Goal: Information Seeking & Learning: Learn about a topic

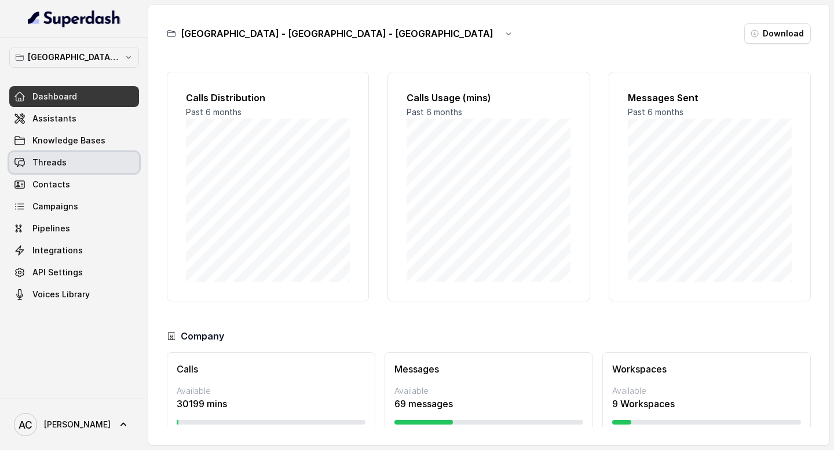
click at [64, 166] on link "Threads" at bounding box center [74, 162] width 130 height 21
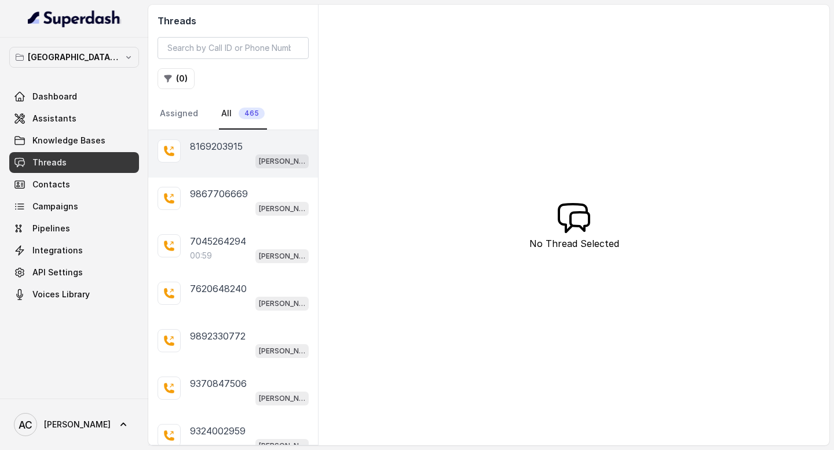
click at [219, 166] on div "[PERSON_NAME] Mumbai Conviction HR Outbound Assistant" at bounding box center [249, 160] width 119 height 15
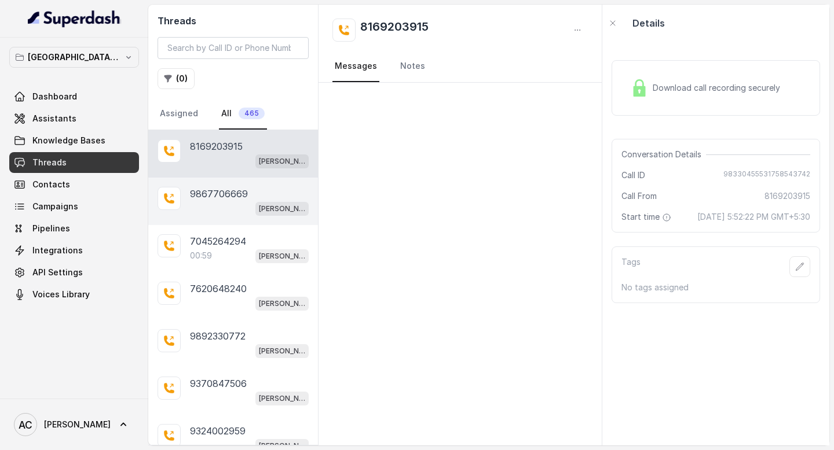
click at [218, 202] on div "[PERSON_NAME] Mumbai Conviction HR Outbound Assistant" at bounding box center [249, 208] width 119 height 15
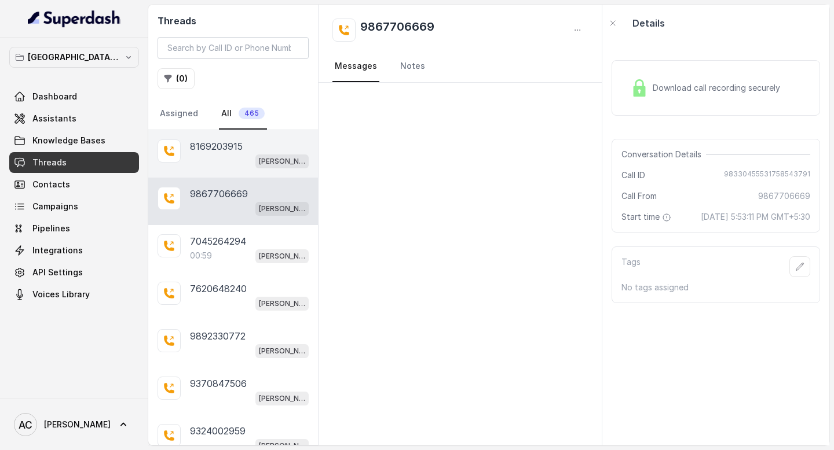
click at [232, 144] on p "8169203915" at bounding box center [216, 147] width 53 height 14
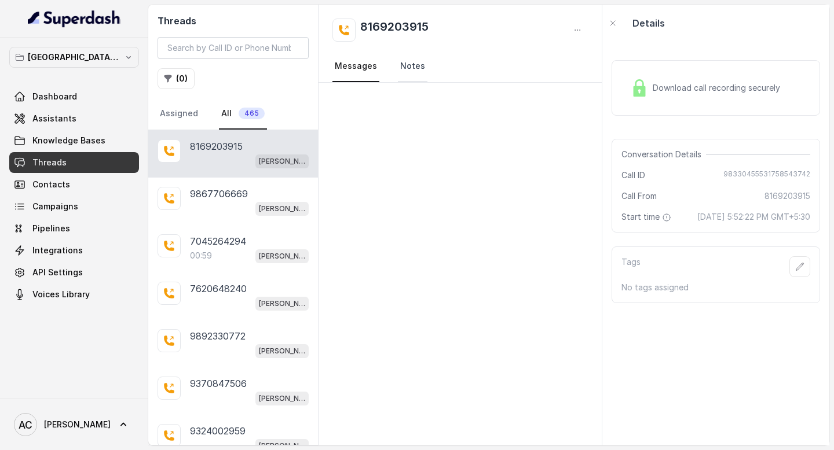
click at [406, 64] on link "Notes" at bounding box center [413, 66] width 30 height 31
click at [348, 73] on link "Messages" at bounding box center [355, 66] width 47 height 31
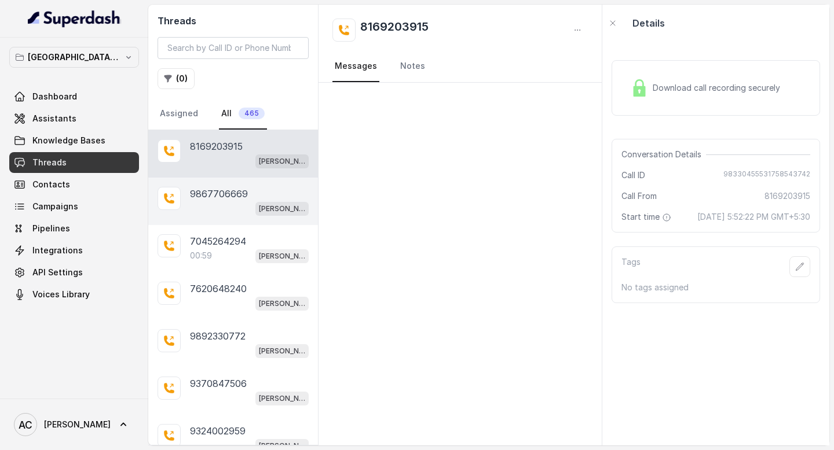
click at [250, 204] on div "[PERSON_NAME] Mumbai Conviction HR Outbound Assistant" at bounding box center [249, 208] width 119 height 15
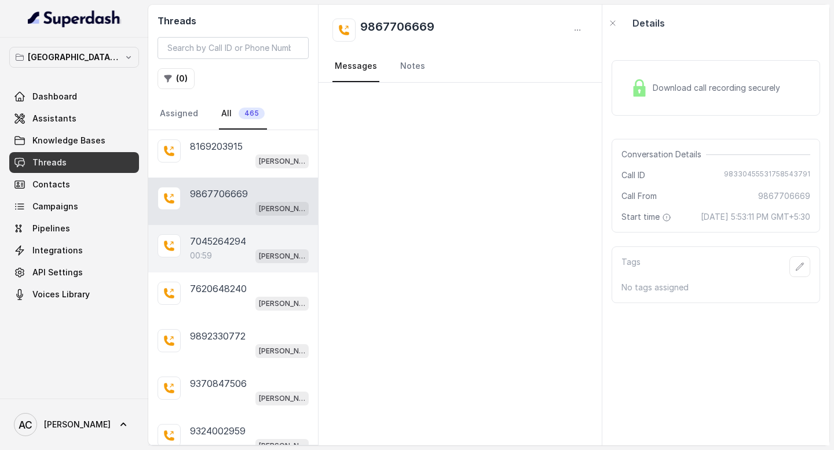
click at [236, 248] on div "00:59 [PERSON_NAME] Mumbai Conviction HR Outbound Assistant" at bounding box center [249, 255] width 119 height 15
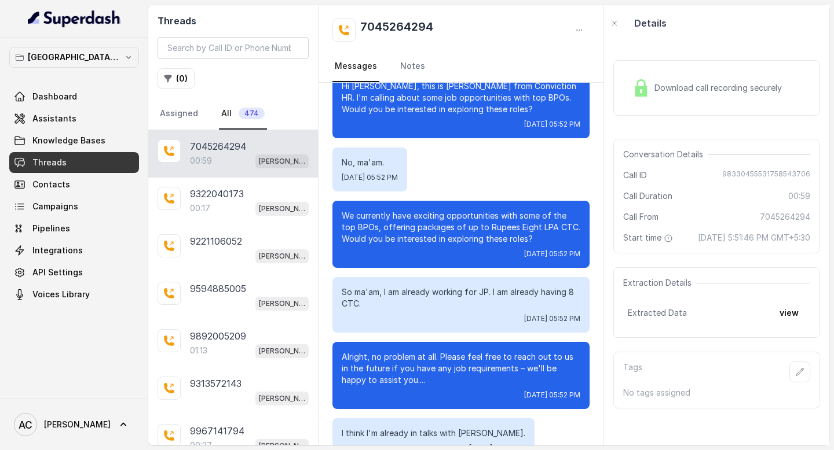
scroll to position [243, 0]
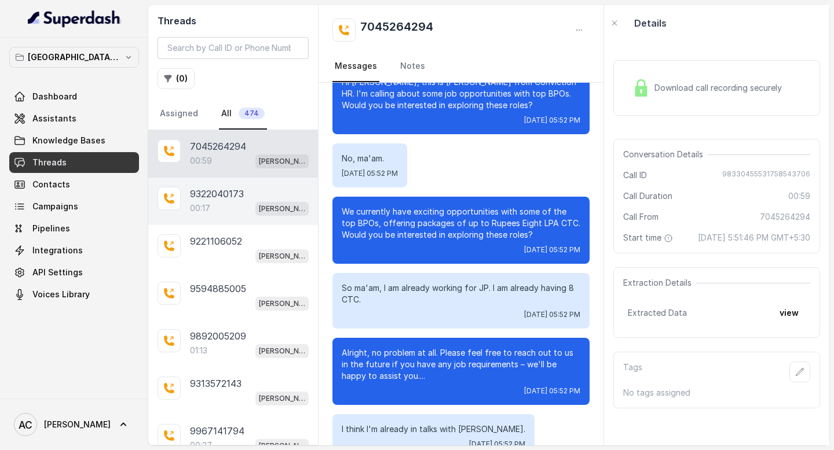
click at [243, 214] on div "00:17 [PERSON_NAME] Mumbai Conviction HR Outbound Assistant" at bounding box center [249, 208] width 119 height 15
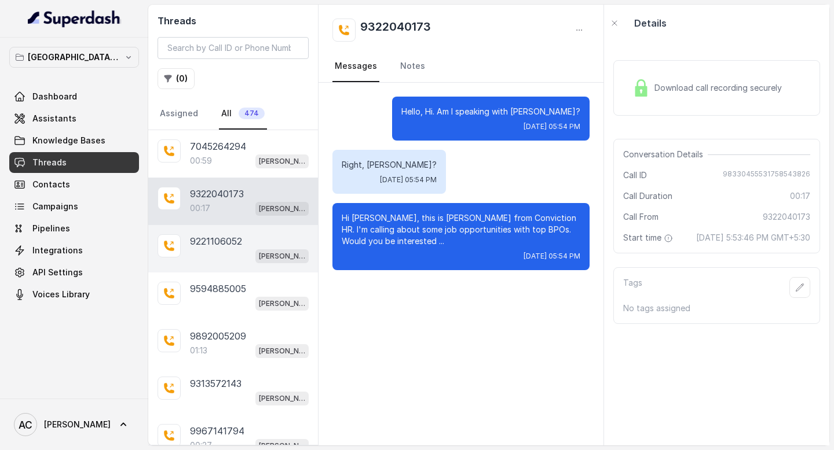
click at [251, 244] on div "9221106052" at bounding box center [249, 241] width 119 height 14
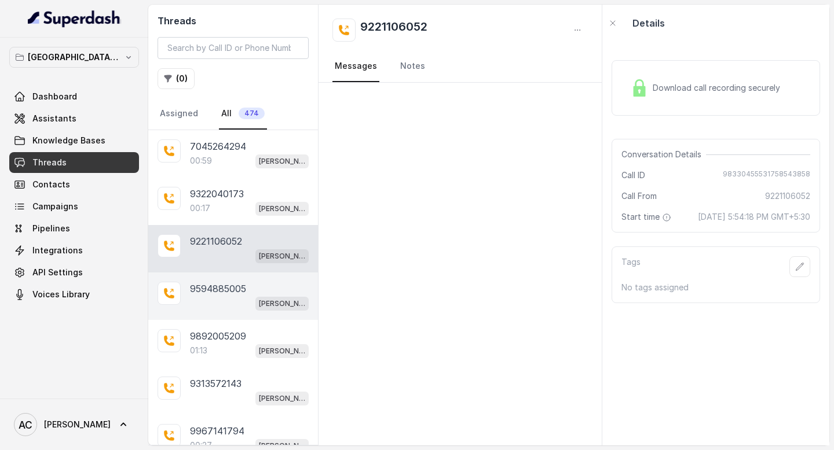
click at [237, 285] on p "9594885005" at bounding box center [218, 289] width 56 height 14
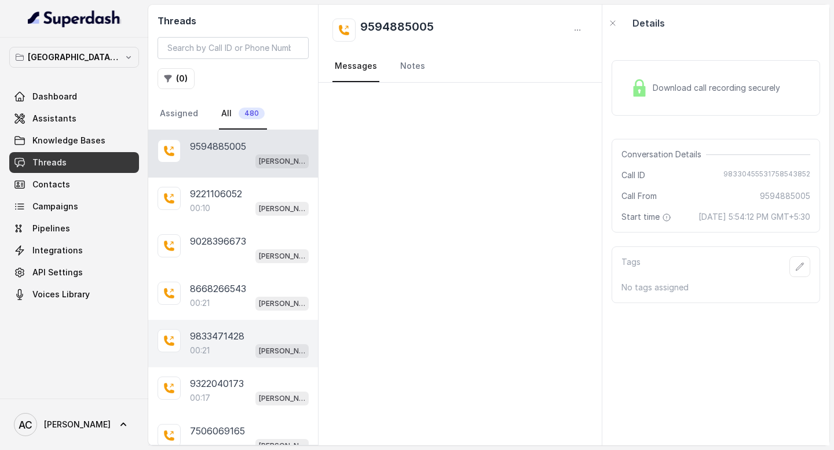
click at [230, 341] on p "9833471428" at bounding box center [217, 336] width 54 height 14
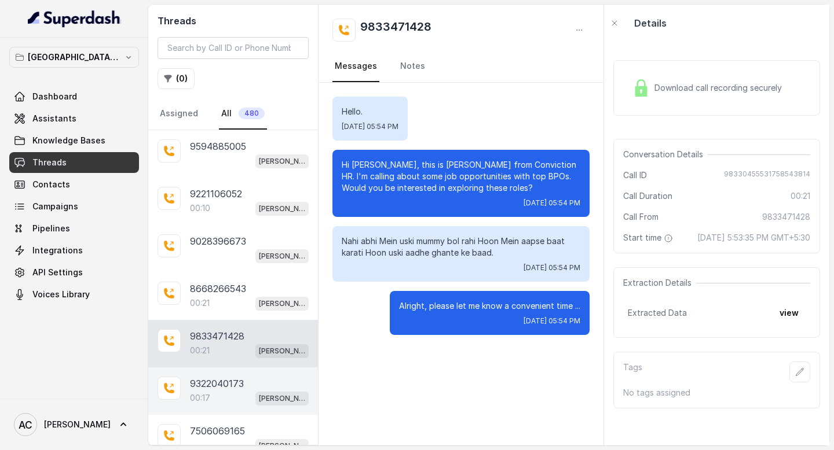
click at [232, 380] on p "9322040173" at bounding box center [217, 384] width 54 height 14
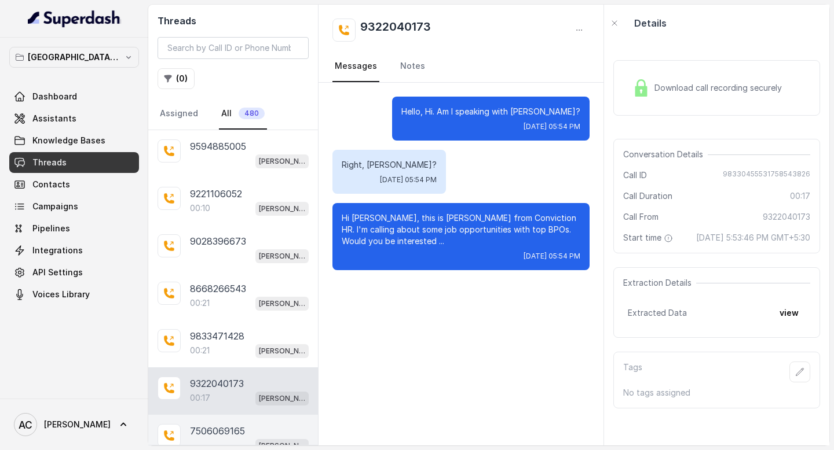
click at [230, 426] on p "7506069165" at bounding box center [217, 431] width 55 height 14
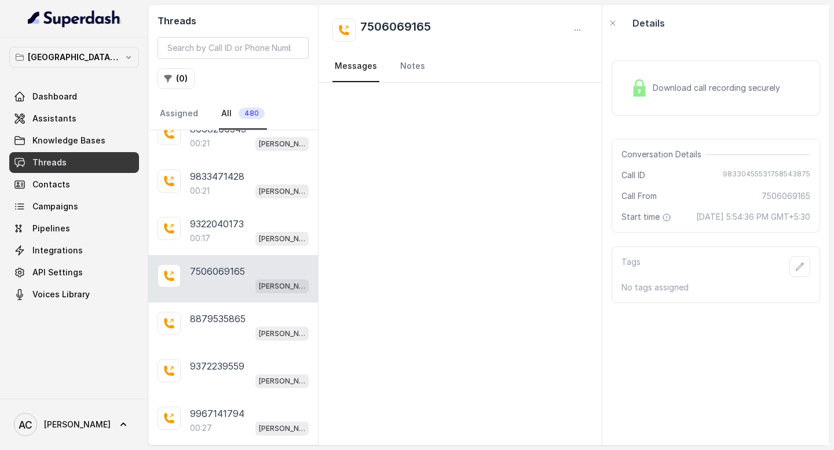
scroll to position [212, 0]
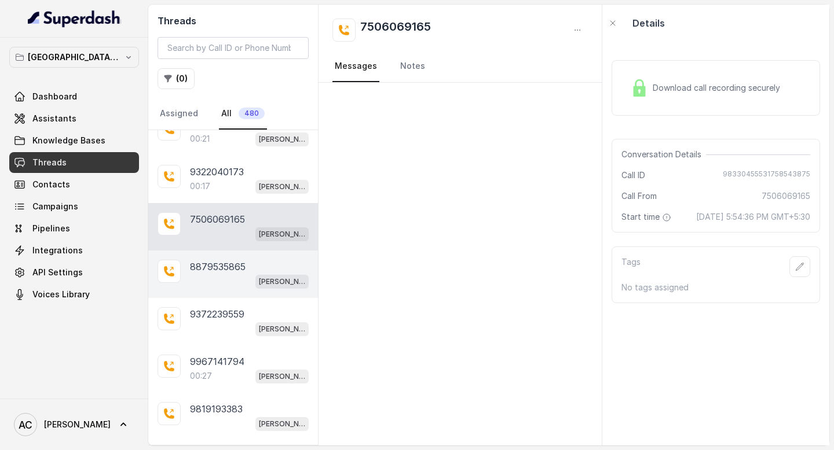
click at [230, 274] on div "[PERSON_NAME] Mumbai Conviction HR Outbound Assistant" at bounding box center [249, 281] width 119 height 15
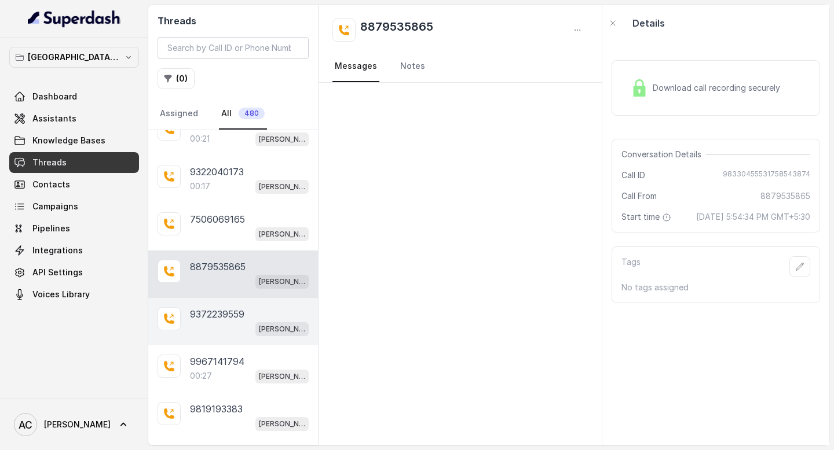
click at [231, 311] on p "9372239559" at bounding box center [217, 314] width 54 height 14
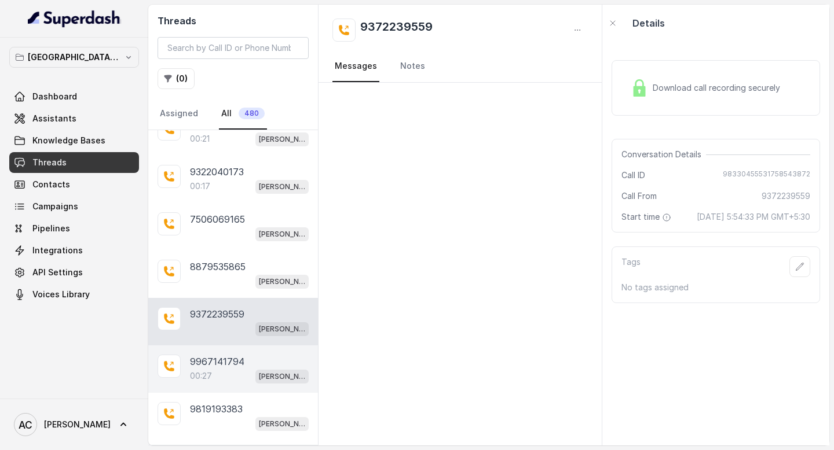
click at [231, 355] on p "9967141794" at bounding box center [217, 362] width 54 height 14
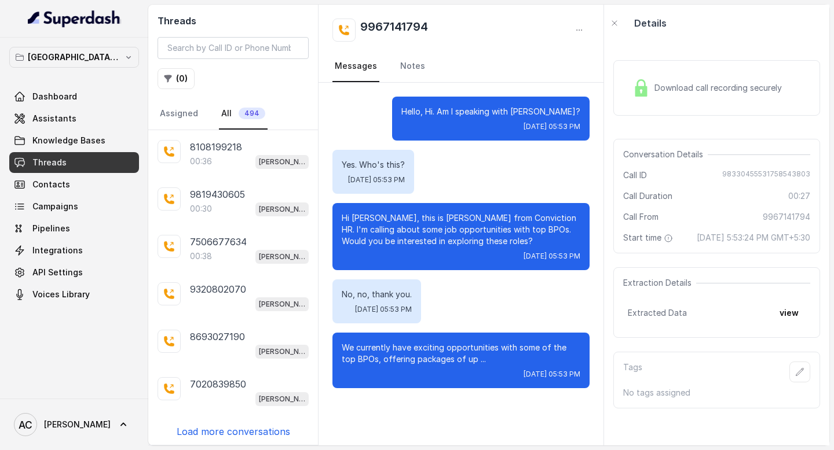
scroll to position [212, 0]
